Goal: Complete application form

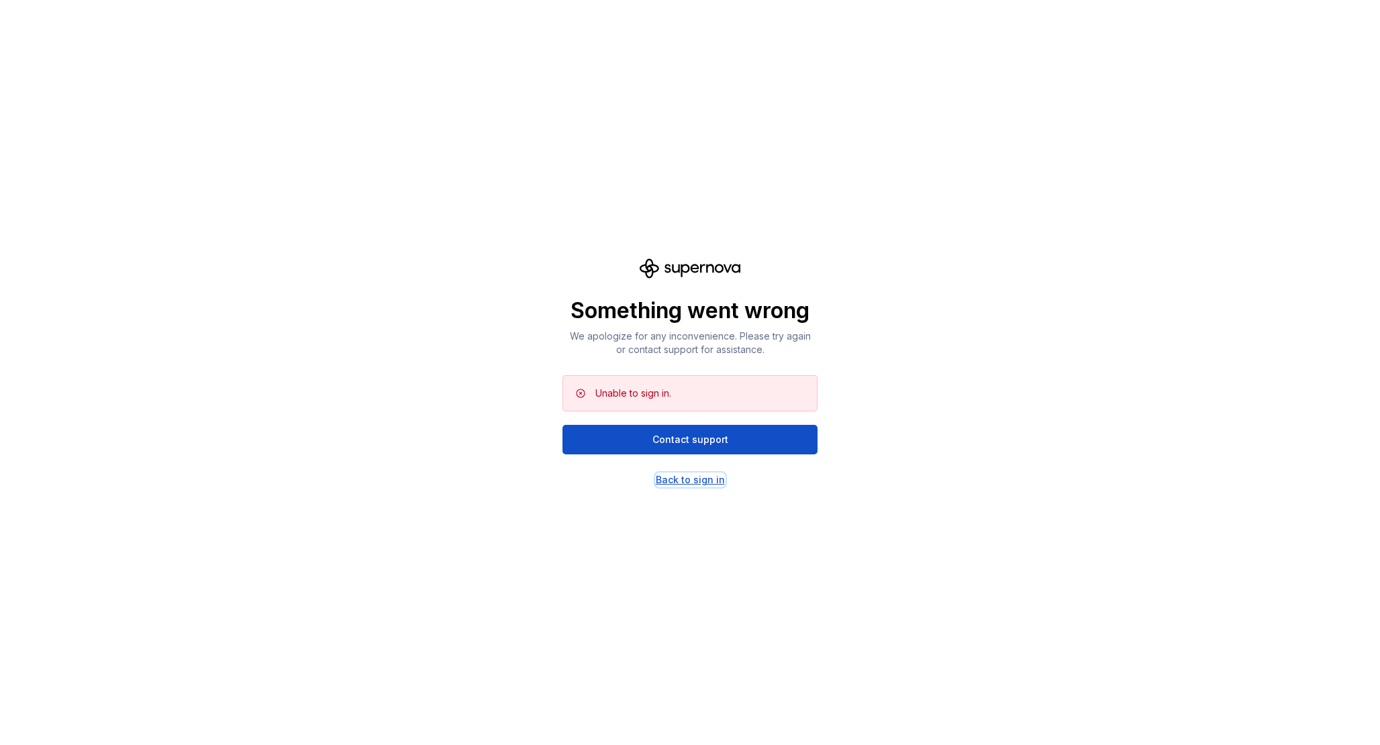
click at [700, 479] on div "Back to sign in" at bounding box center [690, 479] width 69 height 13
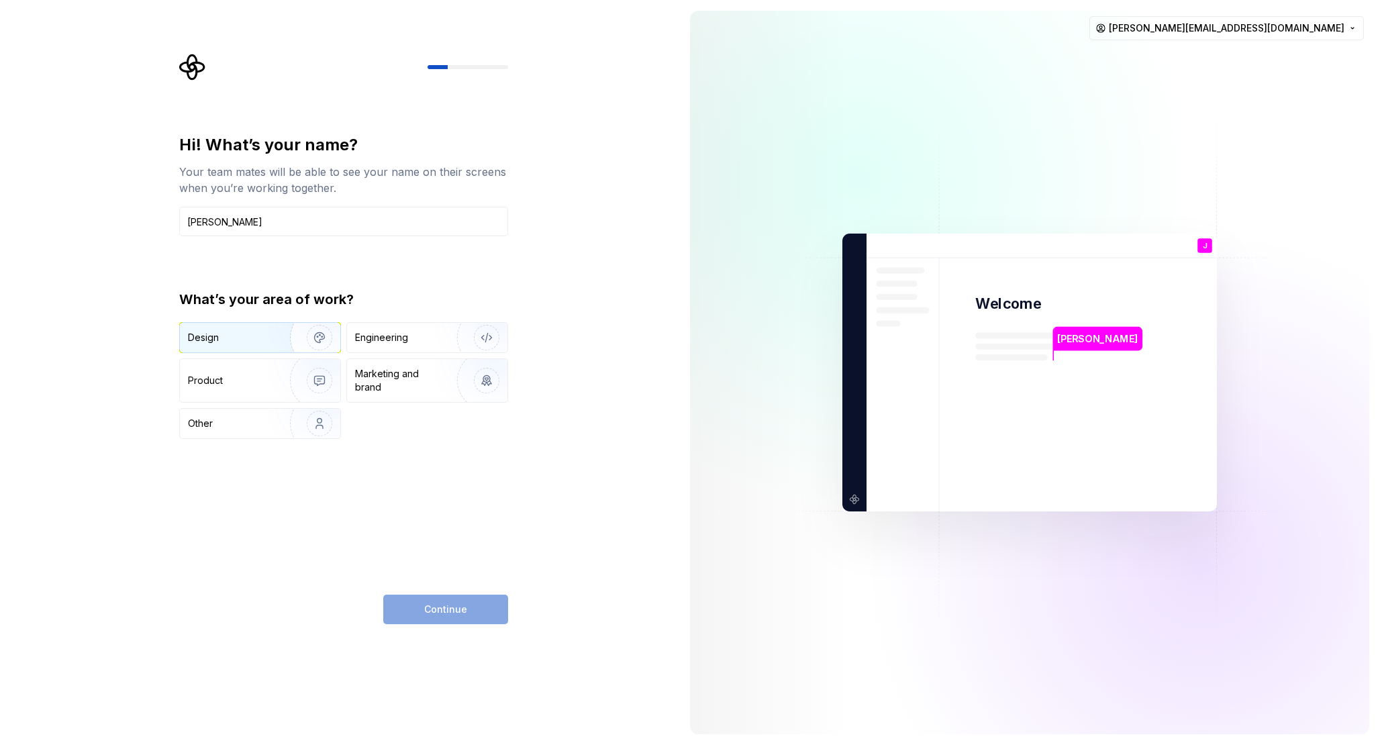
type input "[PERSON_NAME]"
click at [282, 329] on img "button" at bounding box center [311, 338] width 86 height 90
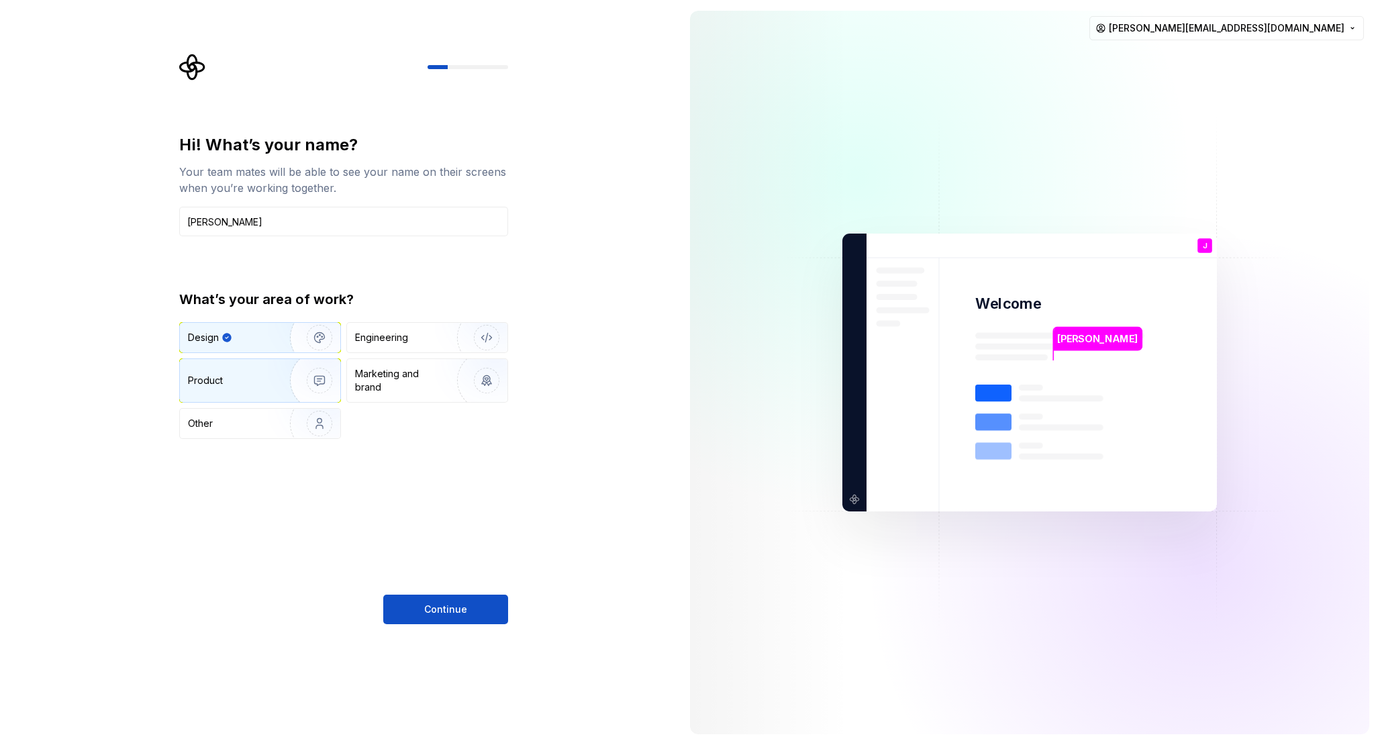
click at [327, 391] on img "button" at bounding box center [311, 381] width 86 height 90
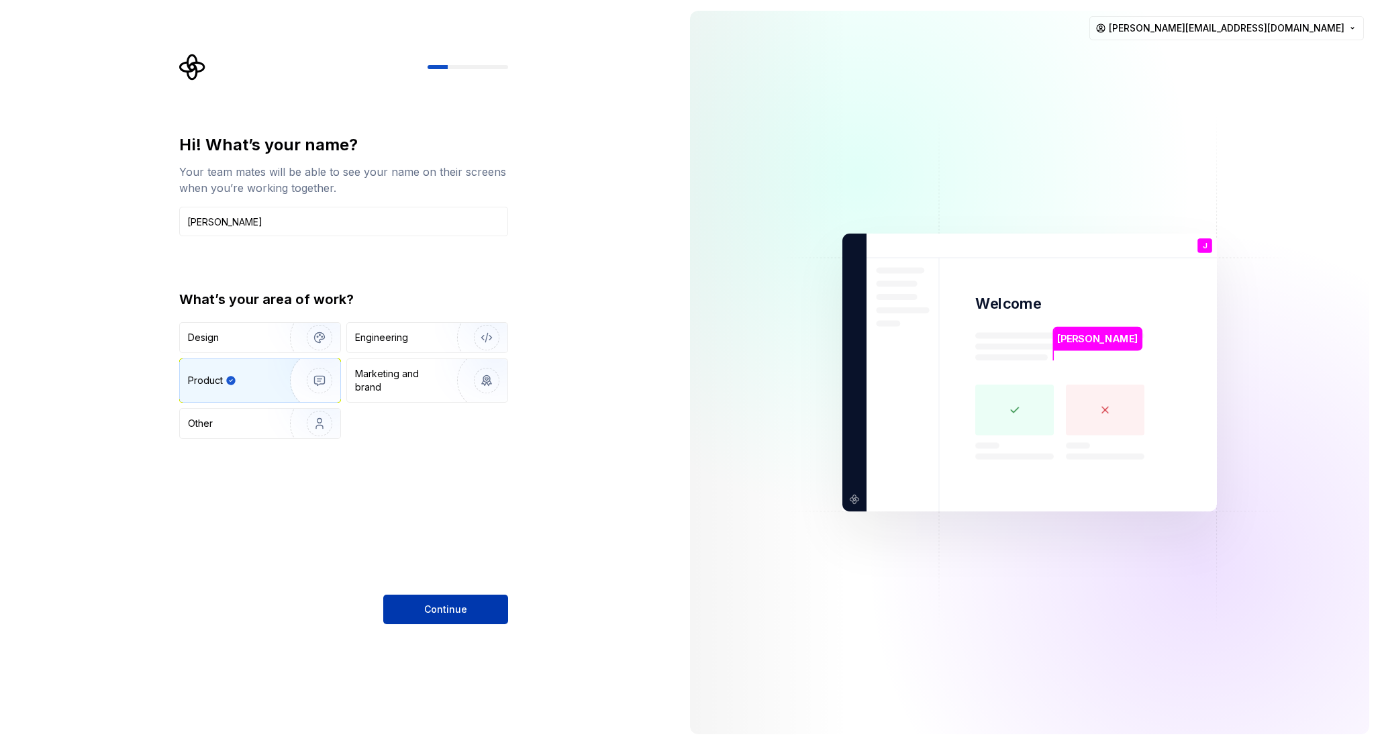
click at [448, 611] on span "Continue" at bounding box center [445, 609] width 43 height 13
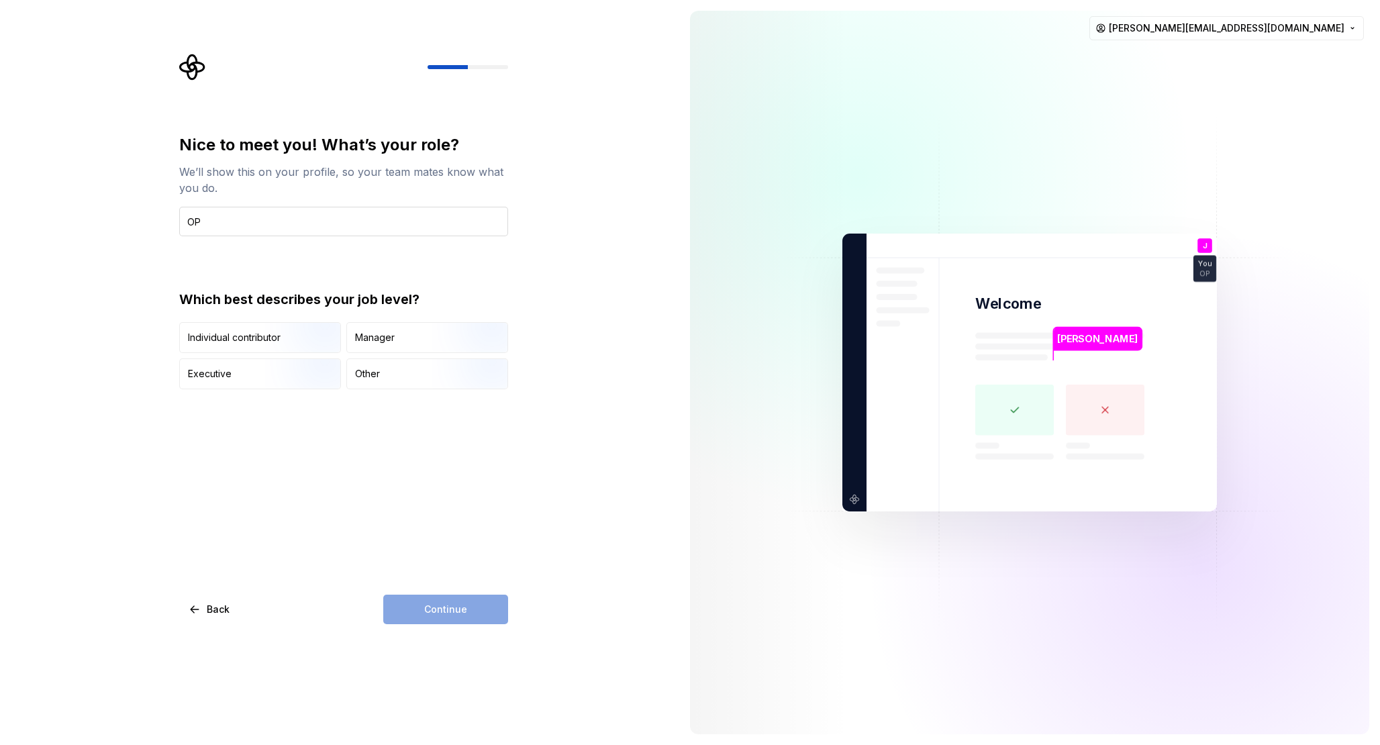
type input "O"
type input "Product designer"
click at [312, 348] on img "button" at bounding box center [308, 354] width 86 height 90
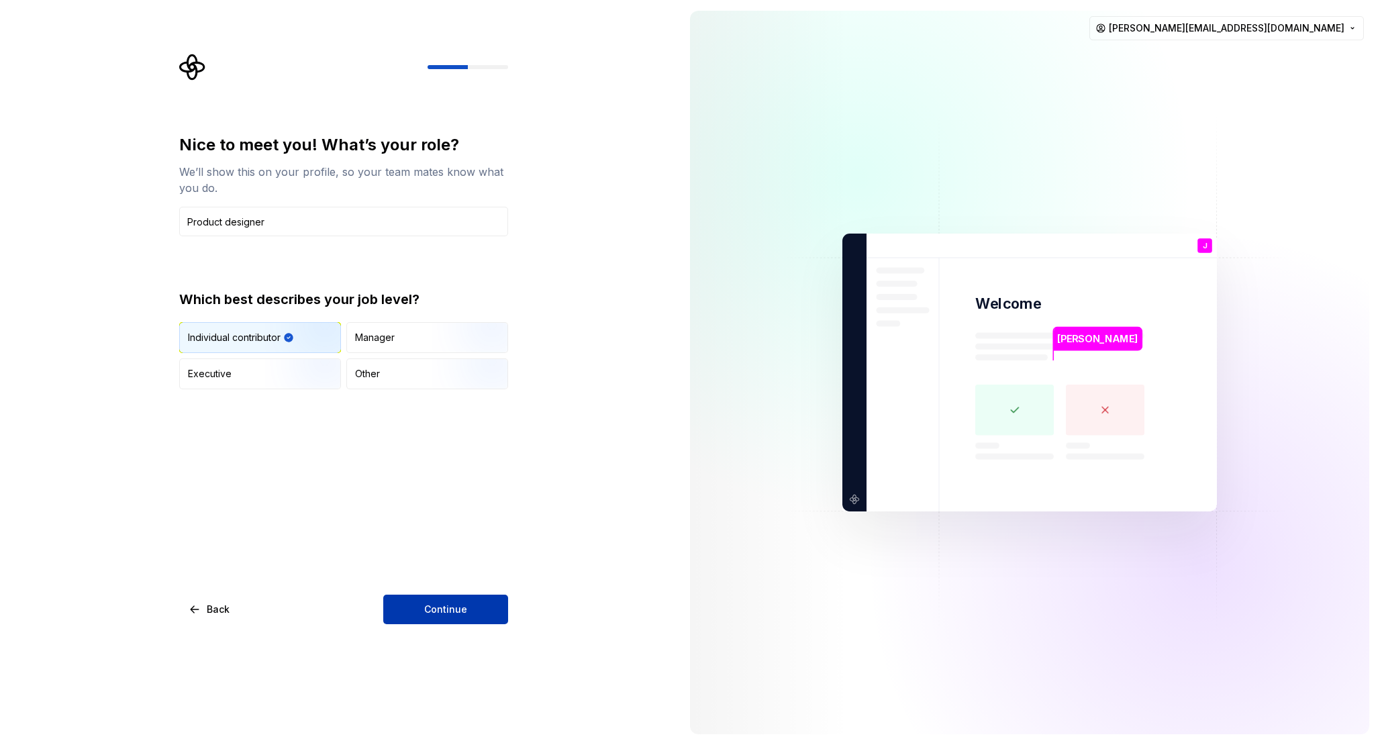
click at [466, 619] on button "Continue" at bounding box center [445, 610] width 125 height 30
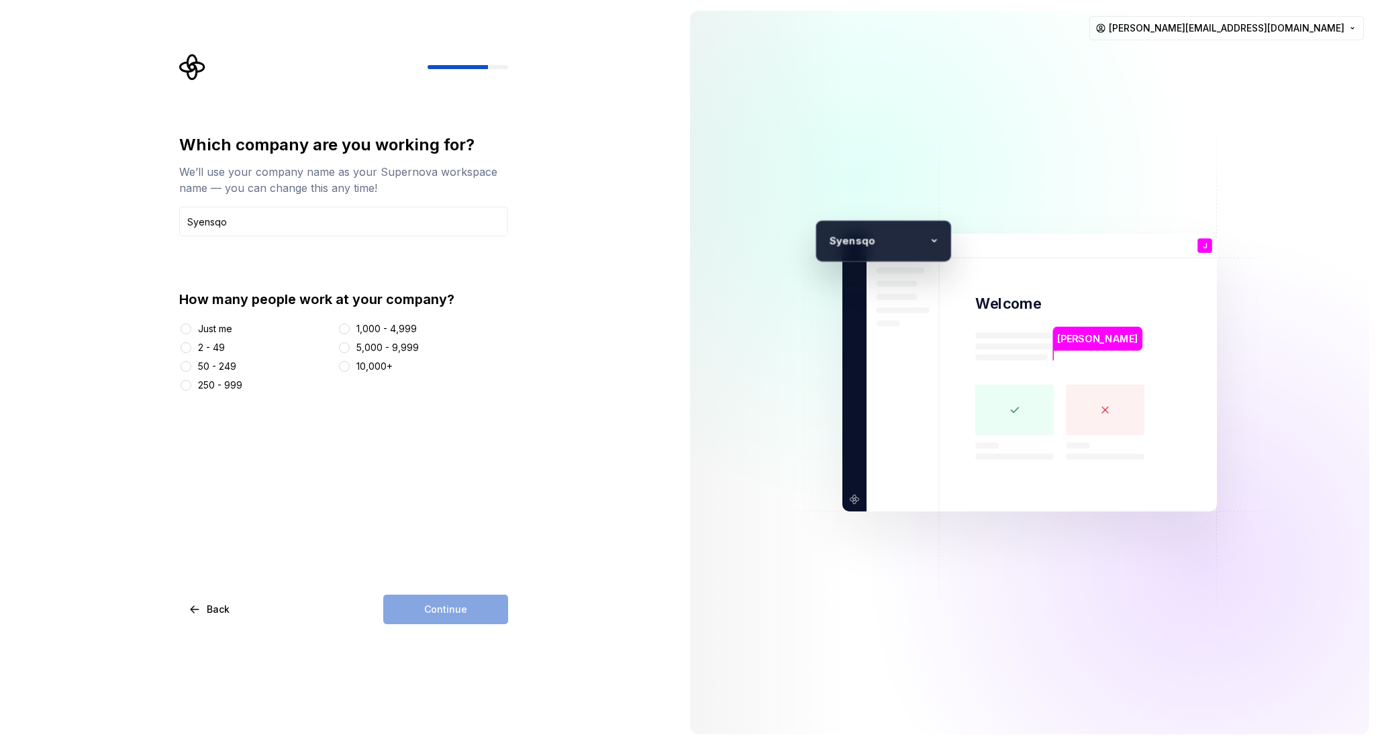
type input "Syensqo"
click at [214, 331] on div "Just me" at bounding box center [215, 328] width 34 height 13
click at [191, 331] on button "Just me" at bounding box center [186, 328] width 11 height 11
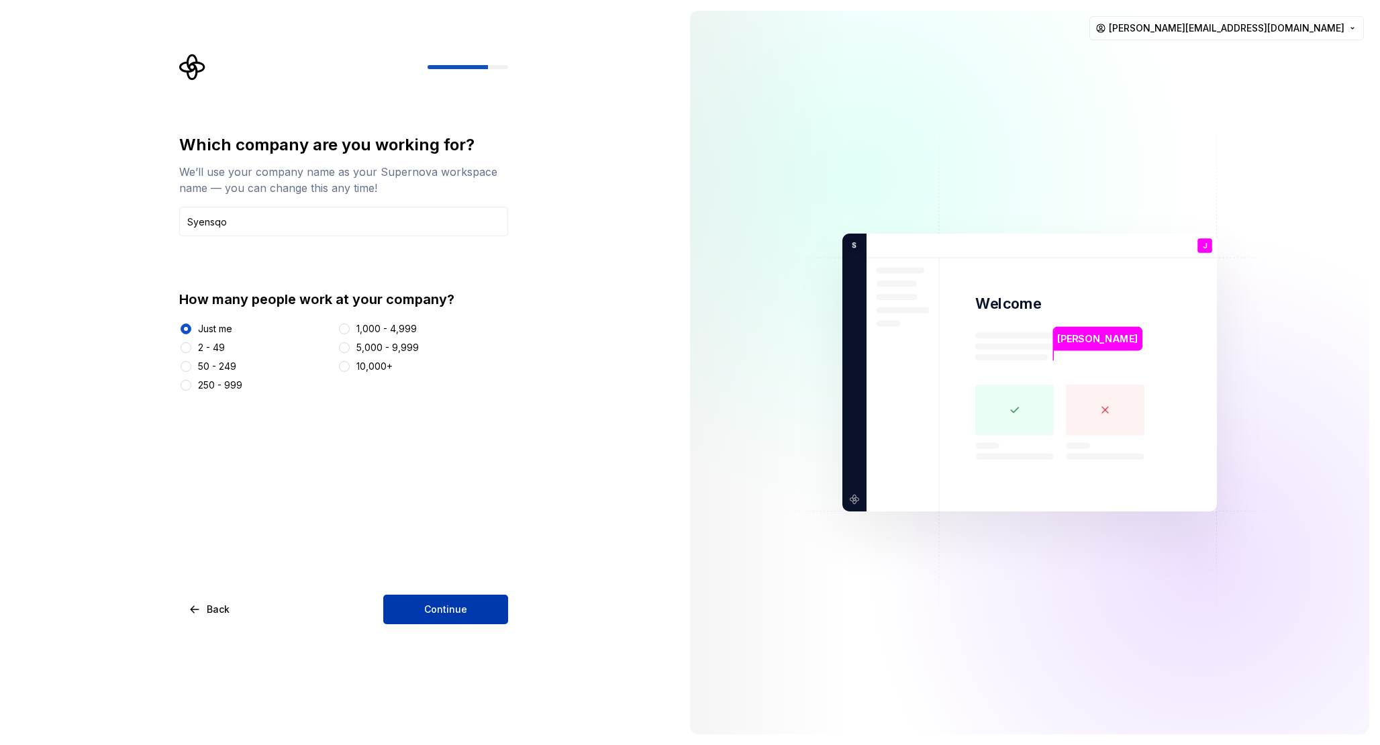
click at [457, 611] on span "Continue" at bounding box center [445, 609] width 43 height 13
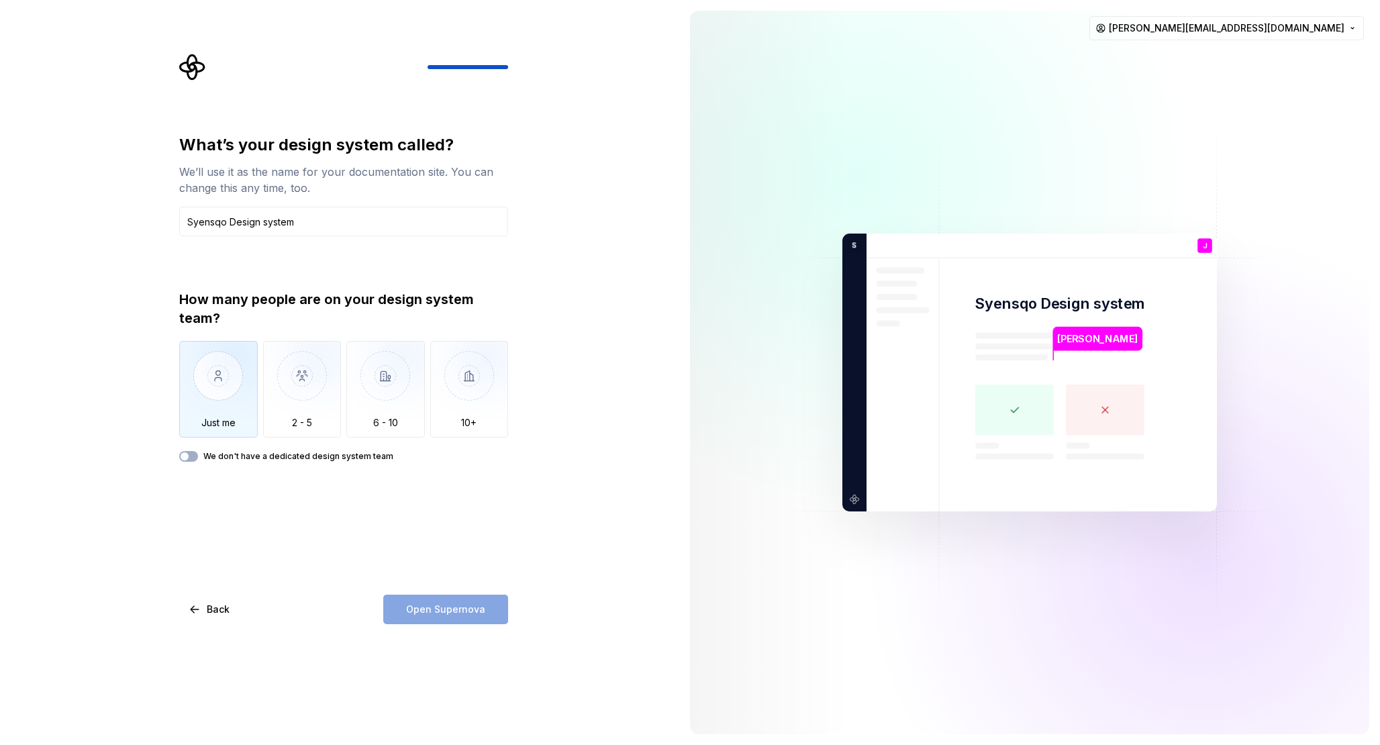
type input "Syensqo Design system"
click at [238, 389] on img "button" at bounding box center [218, 386] width 79 height 90
click at [380, 460] on label "We don't have a dedicated design system team" at bounding box center [298, 456] width 190 height 11
click at [198, 460] on button "We don't have a dedicated design system team" at bounding box center [188, 456] width 19 height 11
click at [434, 611] on span "Open Supernova" at bounding box center [445, 609] width 79 height 13
